Goal: Task Accomplishment & Management: Use online tool/utility

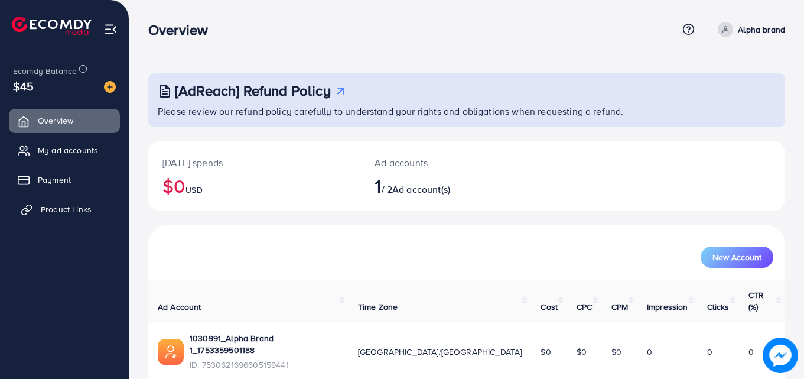
click at [64, 209] on span "Product Links" at bounding box center [66, 209] width 51 height 12
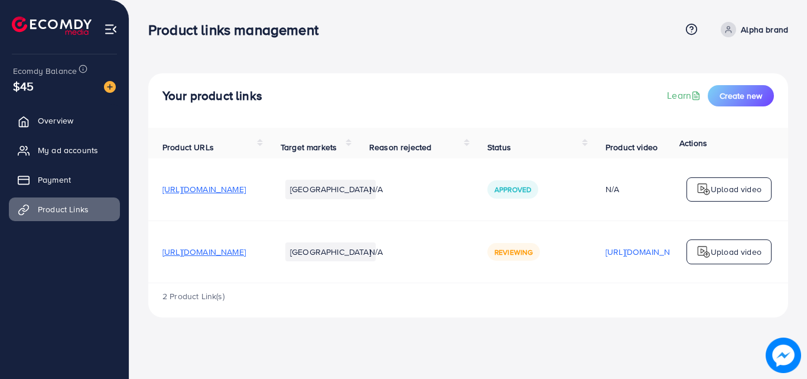
click at [717, 188] on p "Upload video" at bounding box center [736, 189] width 51 height 14
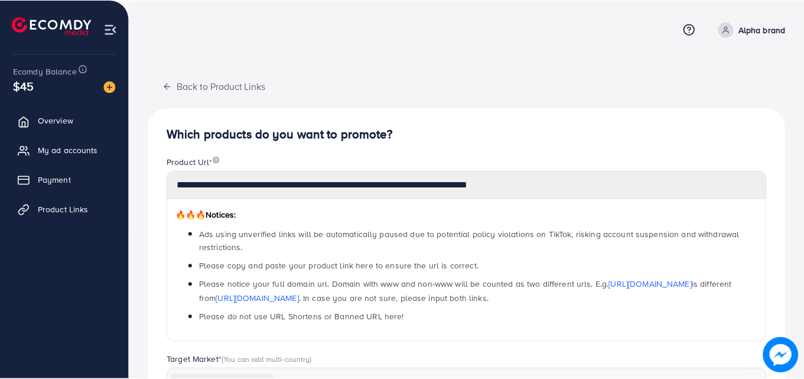
scroll to position [286, 0]
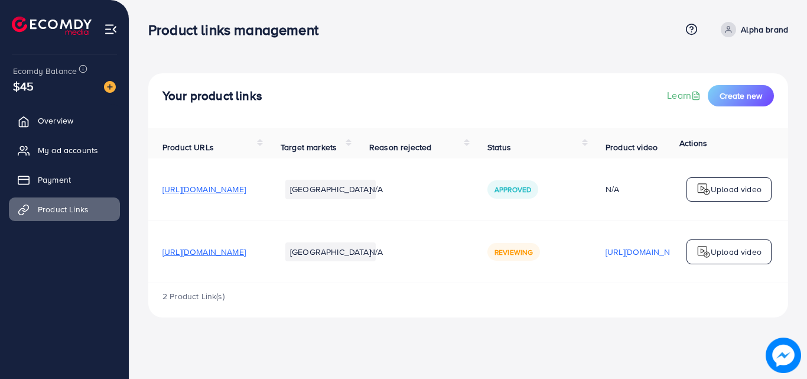
click at [246, 193] on span "[URL][DOMAIN_NAME]" at bounding box center [203, 189] width 83 height 12
click at [807, 332] on div "Your product links Learn Create new Product URLs Target markets Reason rejected…" at bounding box center [468, 168] width 678 height 336
